Goal: Information Seeking & Learning: Learn about a topic

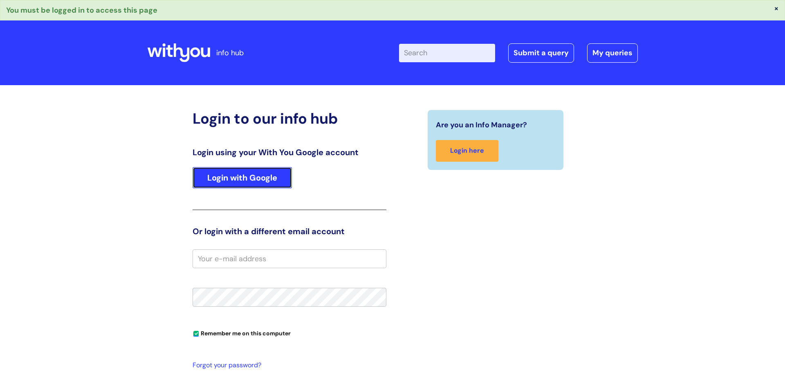
click at [267, 176] on link "Login with Google" at bounding box center [242, 177] width 99 height 21
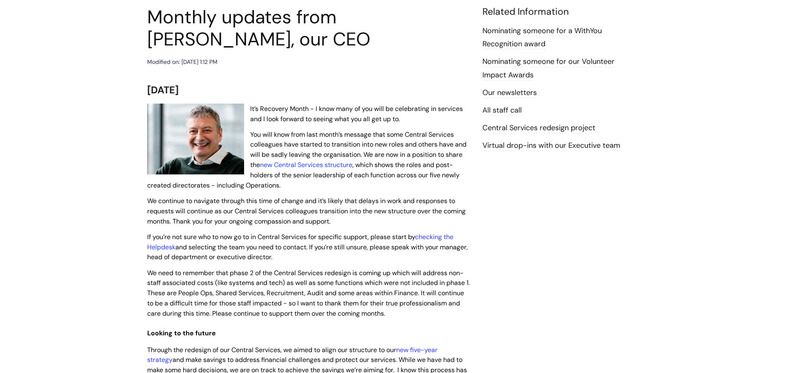
scroll to position [97, 0]
click at [281, 160] on link "new Central Services structure" at bounding box center [306, 164] width 92 height 9
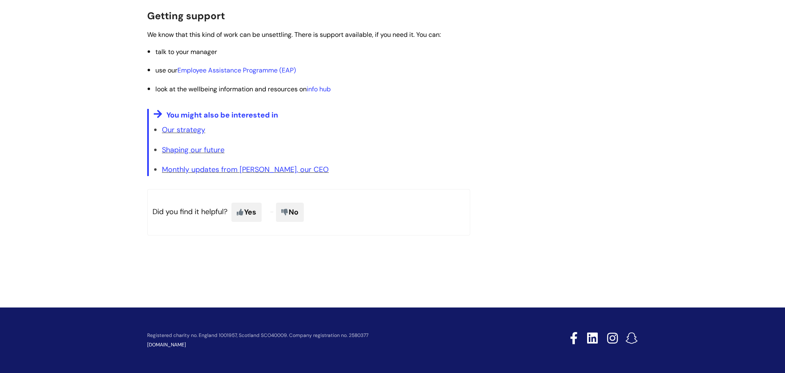
scroll to position [1510, 0]
